Goal: Check status: Check status

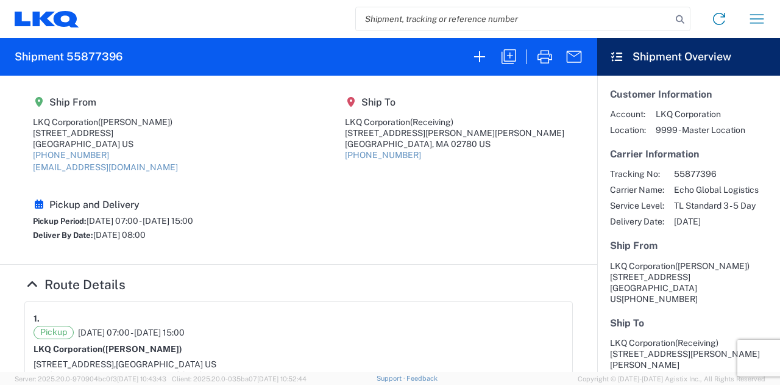
click at [422, 11] on input "search" at bounding box center [514, 18] width 316 height 23
paste input "57023993"
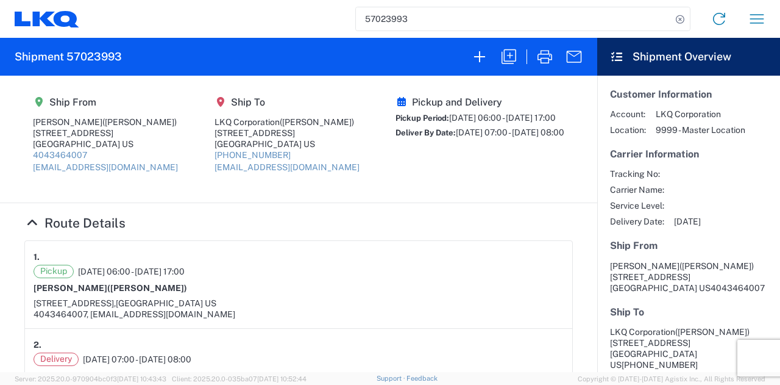
click at [396, 173] on div "Pickup and Delivery Pickup Period: [DATE] 06:00 - [DATE] 17:00 Deliver By Date:…" at bounding box center [480, 138] width 169 height 85
click at [396, 171] on div "Pickup and Delivery Pickup Period: [DATE] 06:00 - [DATE] 17:00 Deliver By Date:…" at bounding box center [480, 138] width 169 height 85
click at [426, 199] on section "Ship From Reese Corley (Reese Corley) 1700 Westgate Parkway SW ATLANTA, GA 3033…" at bounding box center [298, 139] width 597 height 127
click at [467, 10] on input "57023993" at bounding box center [514, 18] width 316 height 23
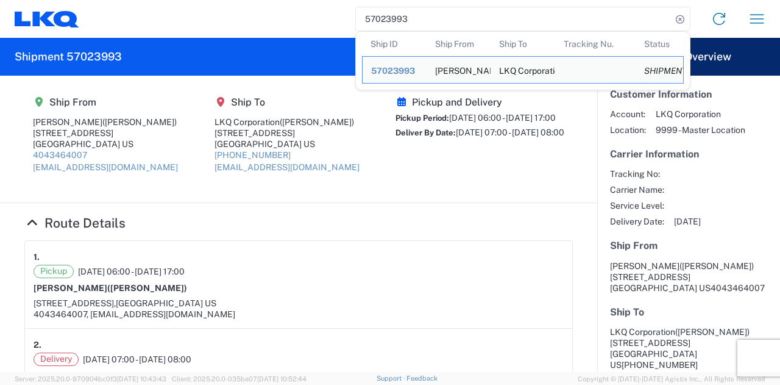
click at [466, 10] on input "57023993" at bounding box center [514, 18] width 316 height 23
paste input "56980647"
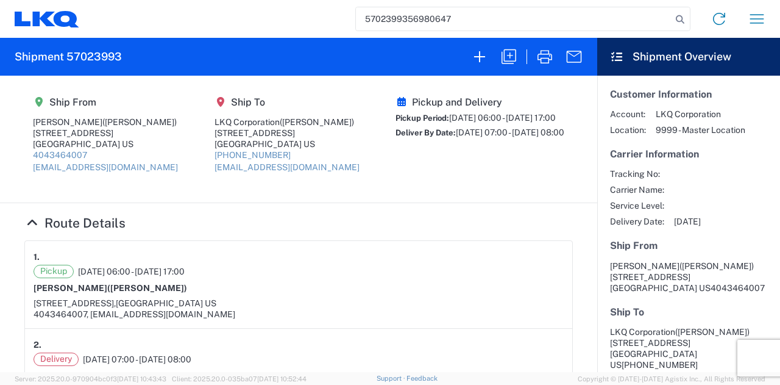
click at [466, 16] on input "5702399356980647" at bounding box center [514, 18] width 316 height 23
click at [465, 15] on input "5702399356980647" at bounding box center [514, 18] width 316 height 23
paste input "search"
type input "56980647"
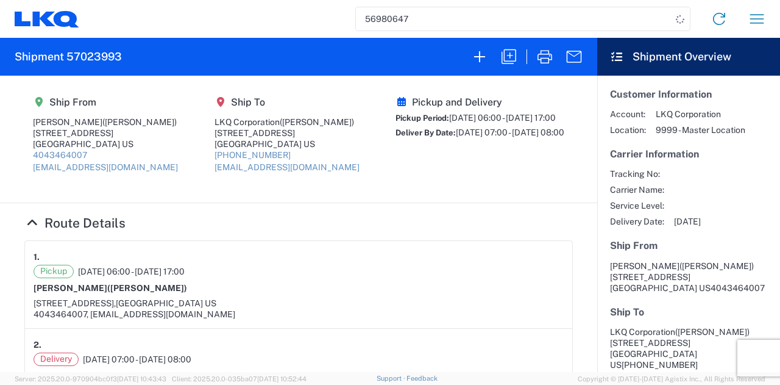
click at [424, 19] on input "56980647" at bounding box center [514, 18] width 316 height 23
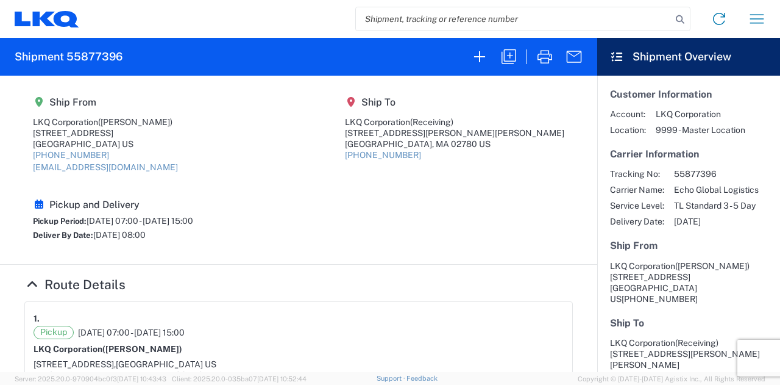
click at [395, 23] on input "search" at bounding box center [514, 18] width 316 height 23
paste input "56980647"
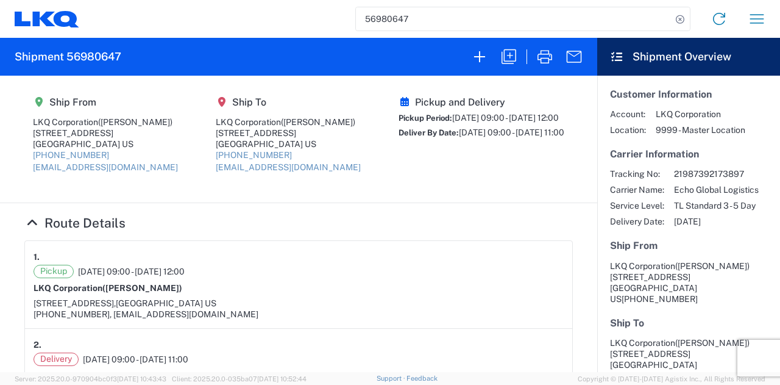
click at [399, 176] on div "Pickup and Delivery Pickup Period: [DATE] 09:00 - [DATE] 12:00 Deliver By Date:…" at bounding box center [482, 138] width 166 height 85
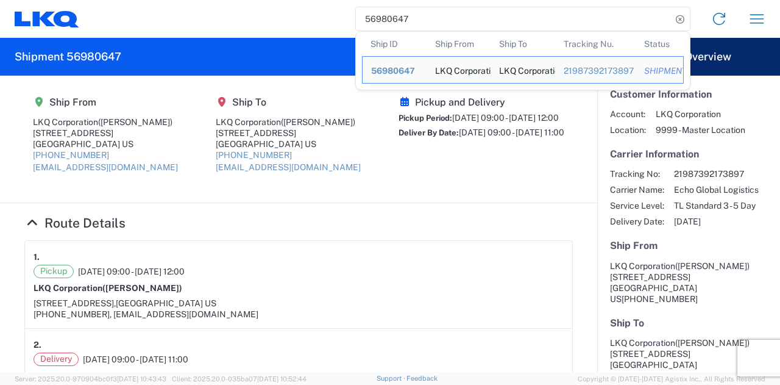
drag, startPoint x: 406, startPoint y: 21, endPoint x: 262, endPoint y: 18, distance: 143.9
click at [262, 18] on div "56980647 Ship ID Ship From Ship To Tracking Nu. Status Ship ID 56980647 Ship Fr…" at bounding box center [427, 18] width 697 height 29
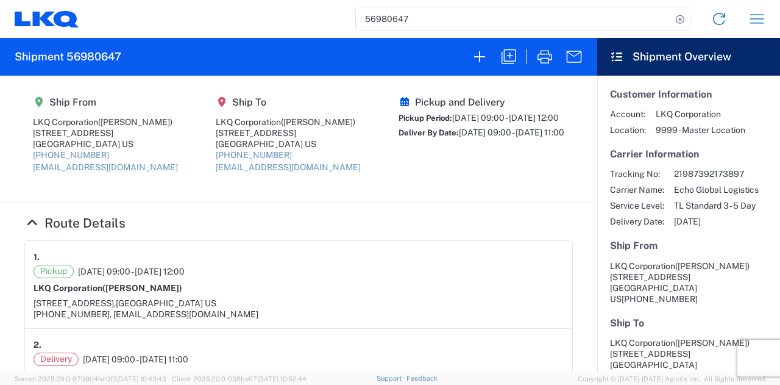
paste input "94162"
type input "56994162"
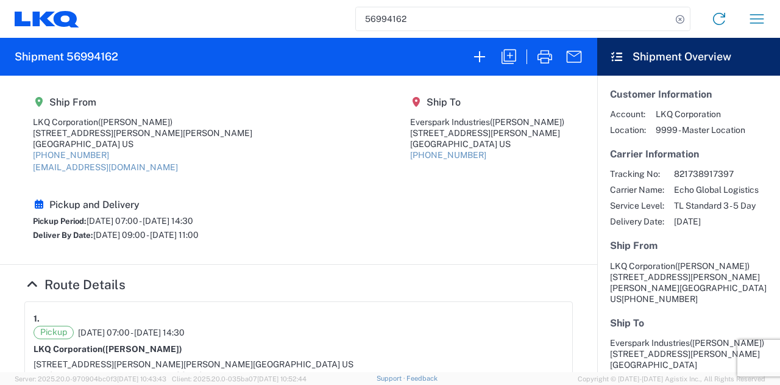
click at [371, 193] on section "Ship From LKQ Corporation ([PERSON_NAME]) [STREET_ADDRESS][PERSON_NAME] [PHONE_…" at bounding box center [298, 170] width 597 height 189
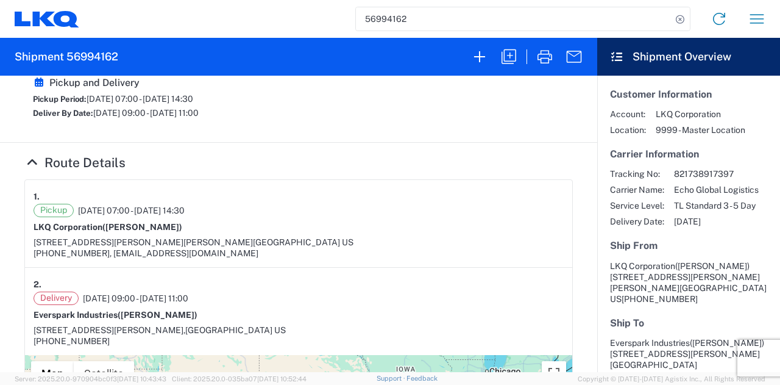
drag, startPoint x: 296, startPoint y: 171, endPoint x: 267, endPoint y: 181, distance: 30.8
click at [295, 204] on div "Pickup [DATE] 07:00 - [DATE] 14:30 LKQ Corporation ([PERSON_NAME]) [STREET_ADDR…" at bounding box center [299, 231] width 530 height 55
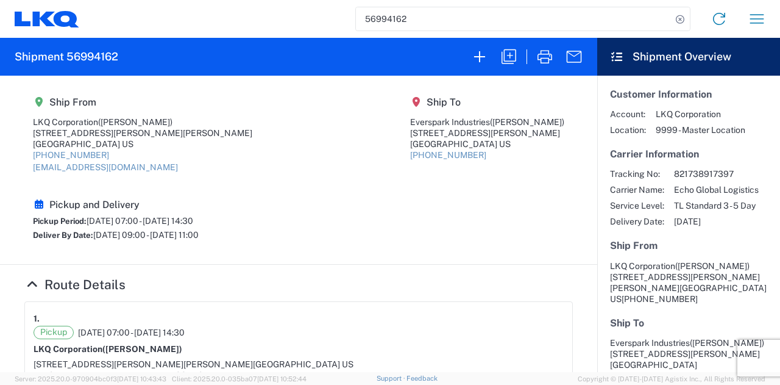
click at [199, 199] on div "Pickup and Delivery Pickup Period: [DATE] 07:00 - [DATE] 14:30 Deliver By Date:…" at bounding box center [116, 221] width 166 height 45
